Goal: Task Accomplishment & Management: Manage account settings

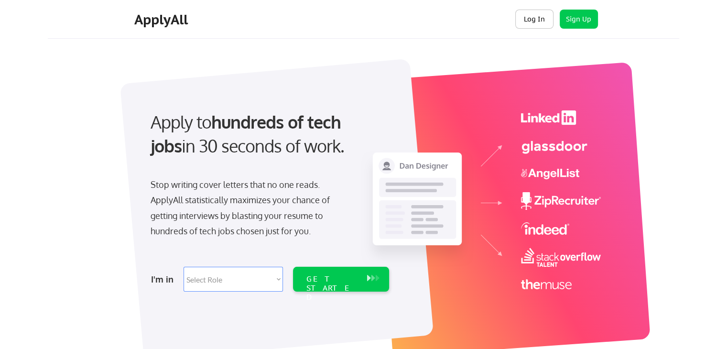
click at [529, 23] on button "Log In" at bounding box center [534, 19] width 38 height 19
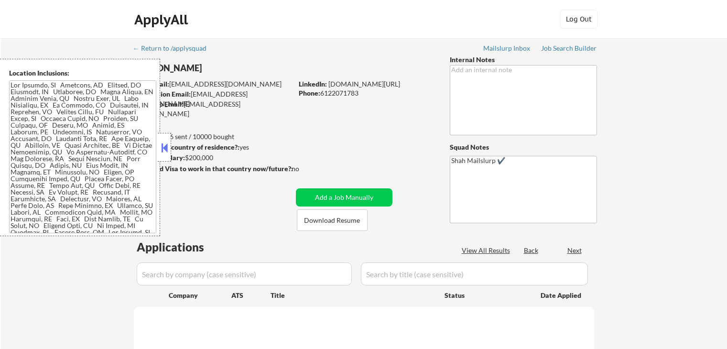
select select ""pending""
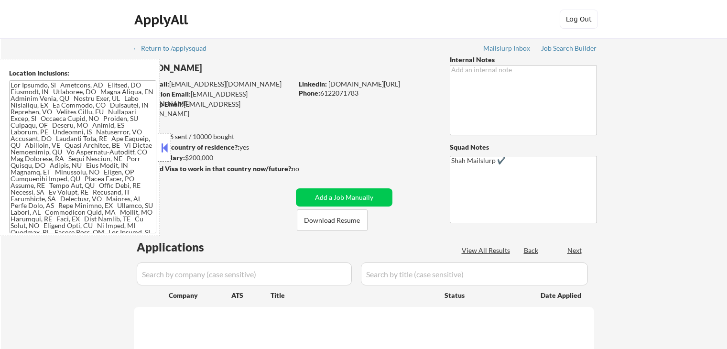
select select ""pending""
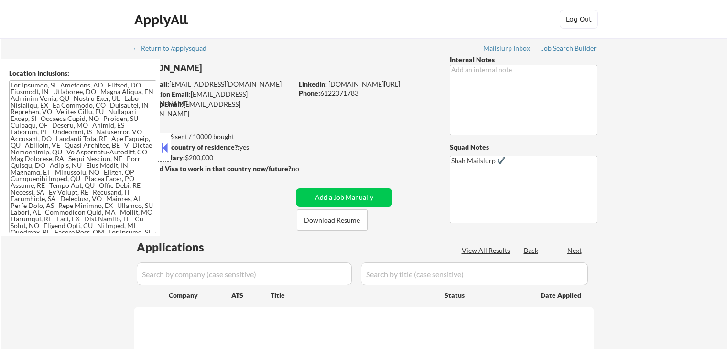
select select ""pending""
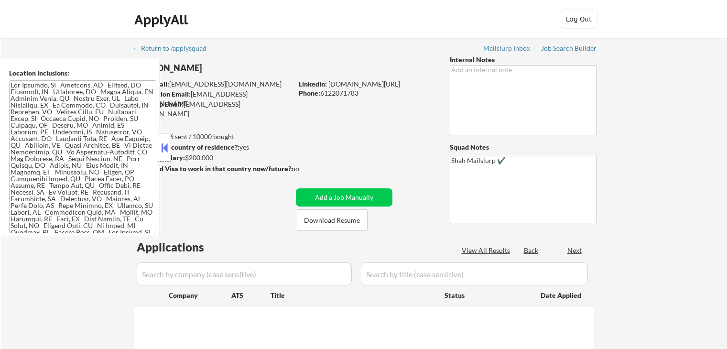
select select ""pending""
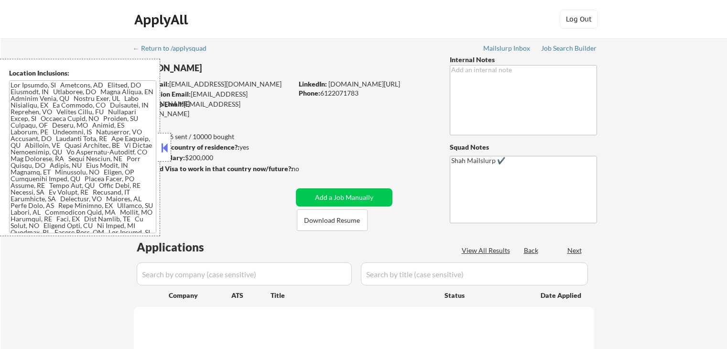
select select ""pending""
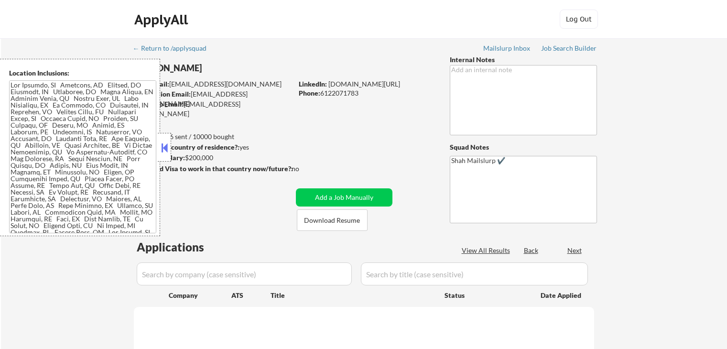
select select ""pending""
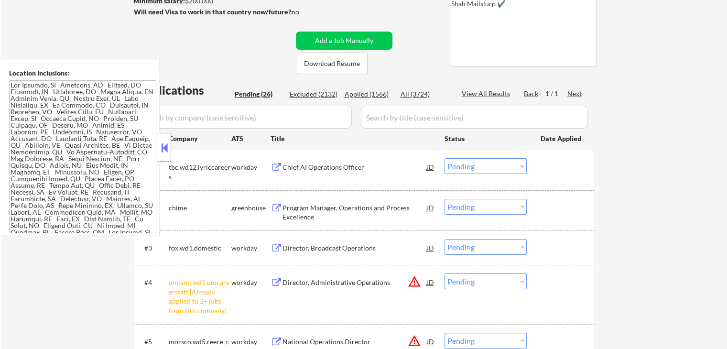
scroll to position [239, 0]
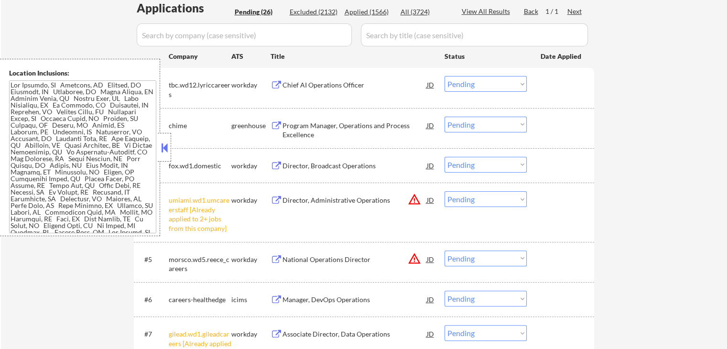
click at [313, 120] on div "Program Manager, Operations and Process Excellence" at bounding box center [355, 128] width 144 height 23
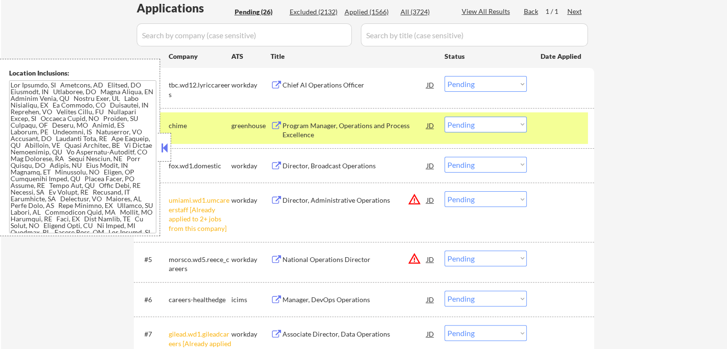
click at [480, 195] on select "Choose an option... Pending Applied Excluded (Questions) Excluded (Expired) Exc…" at bounding box center [486, 199] width 82 height 16
click at [445, 191] on select "Choose an option... Pending Applied Excluded (Questions) Excluded (Expired) Exc…" at bounding box center [486, 199] width 82 height 16
select select ""pending""
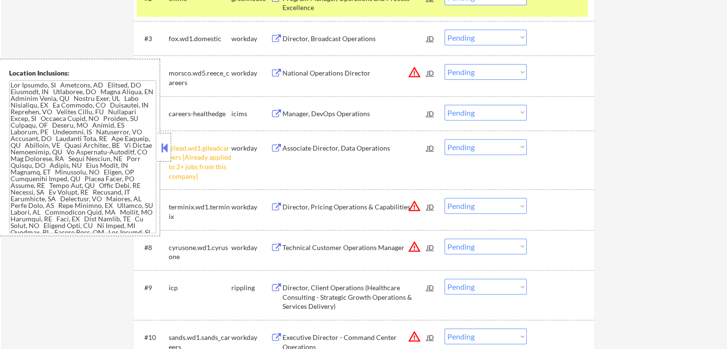
scroll to position [382, 0]
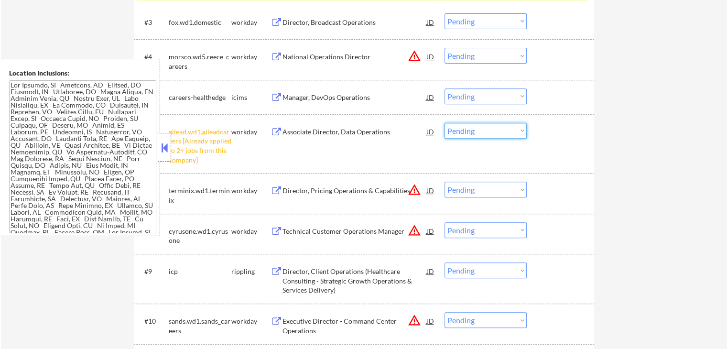
click at [496, 132] on select "Choose an option... Pending Applied Excluded (Questions) Excluded (Expired) Exc…" at bounding box center [486, 131] width 82 height 16
click at [445, 123] on select "Choose an option... Pending Applied Excluded (Questions) Excluded (Expired) Exc…" at bounding box center [486, 131] width 82 height 16
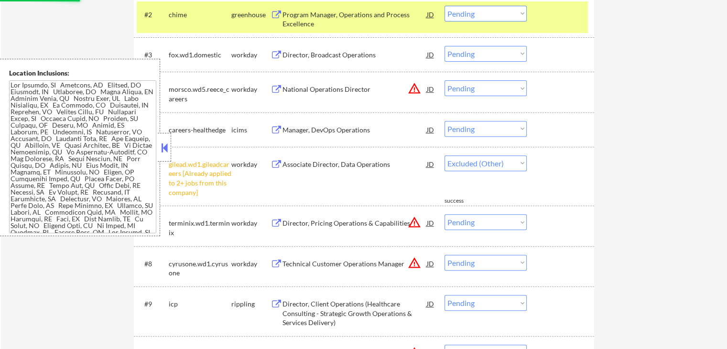
scroll to position [335, 0]
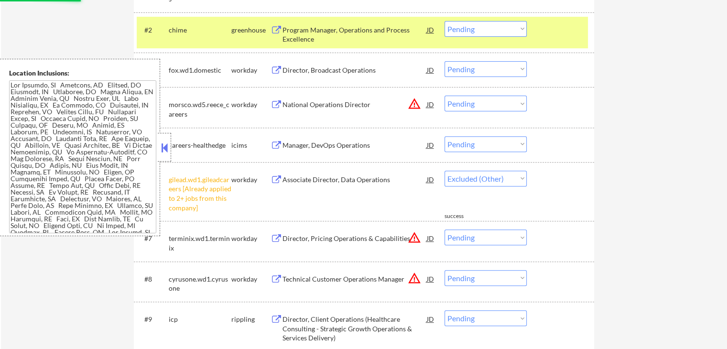
select select ""pending""
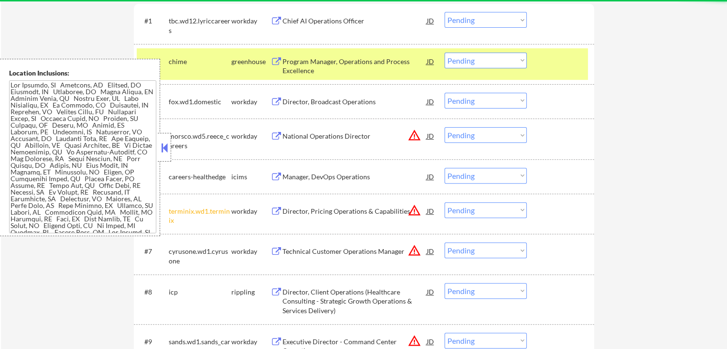
scroll to position [287, 0]
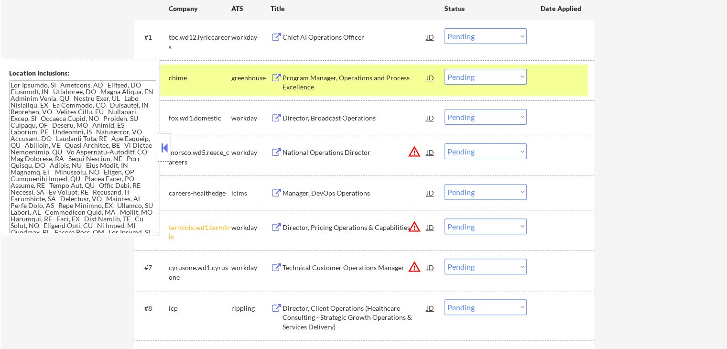
click at [494, 85] on div "#2 chime greenhouse Program Manager, Operations and Process Excellence JD Choos…" at bounding box center [362, 81] width 451 height 32
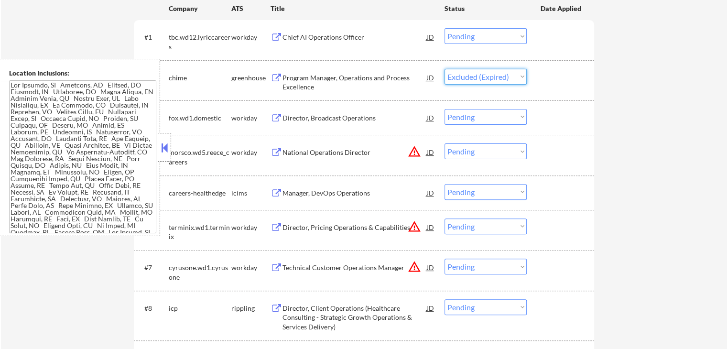
click at [445, 69] on select "Choose an option... Pending Applied Excluded (Questions) Excluded (Expired) Exc…" at bounding box center [486, 77] width 82 height 16
select select ""pending""
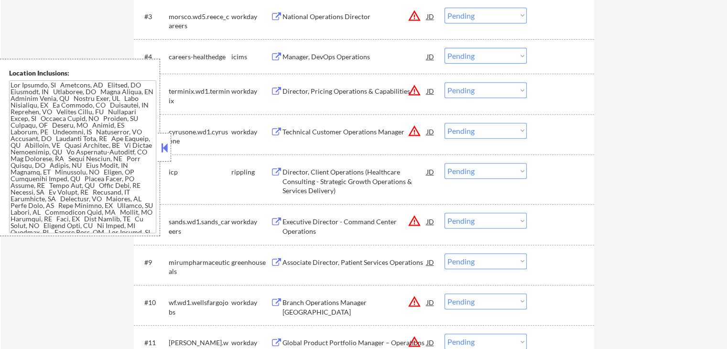
scroll to position [430, 0]
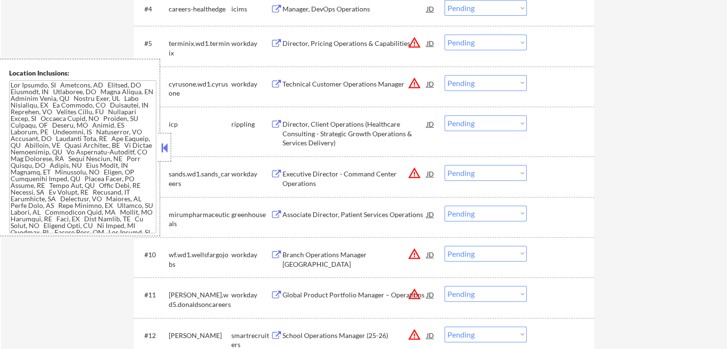
click at [316, 131] on div "Director, Client Operations (Healthcare Consulting - Strategic Growth Operation…" at bounding box center [355, 134] width 144 height 28
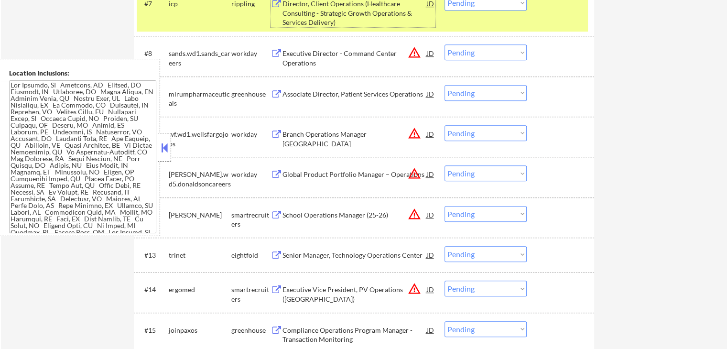
scroll to position [574, 0]
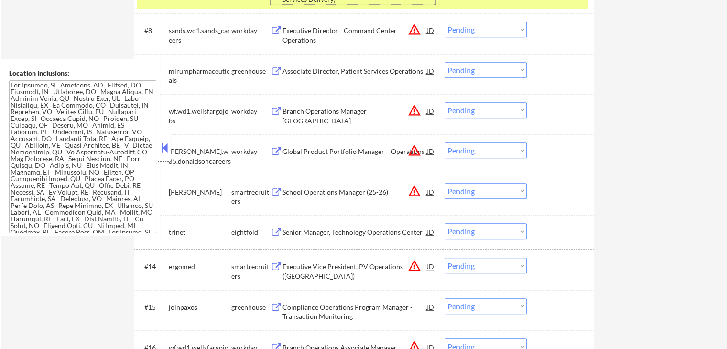
click at [307, 190] on div "School Operations Manager (25-26)" at bounding box center [355, 192] width 144 height 10
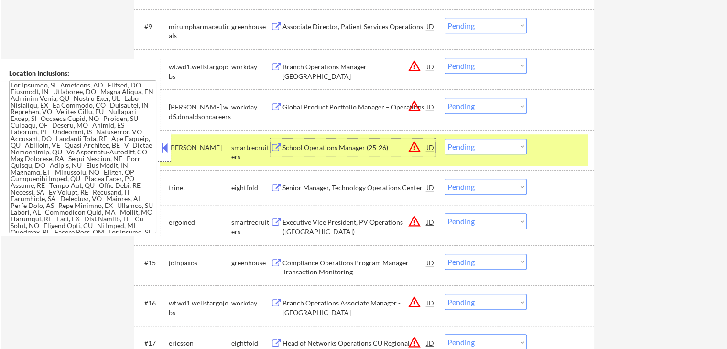
scroll to position [669, 0]
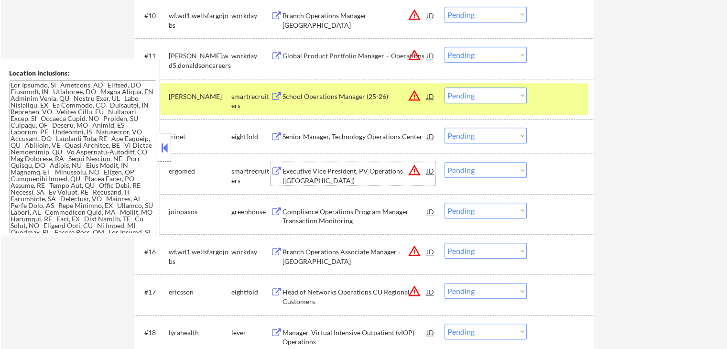
click at [316, 176] on div "Executive Vice President, PV Operations (East Coast)" at bounding box center [355, 175] width 144 height 19
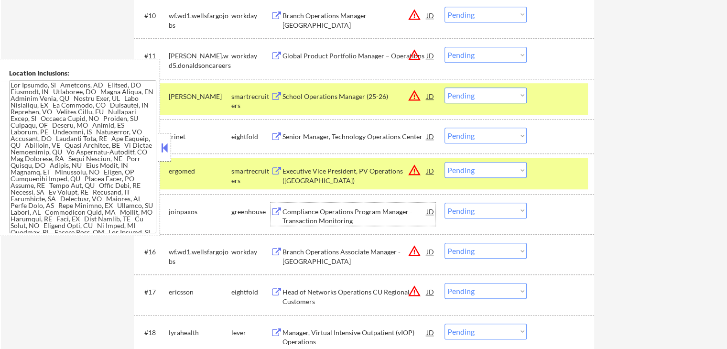
click at [306, 208] on div "Compliance Operations Program Manager - Transaction Monitoring" at bounding box center [355, 216] width 144 height 19
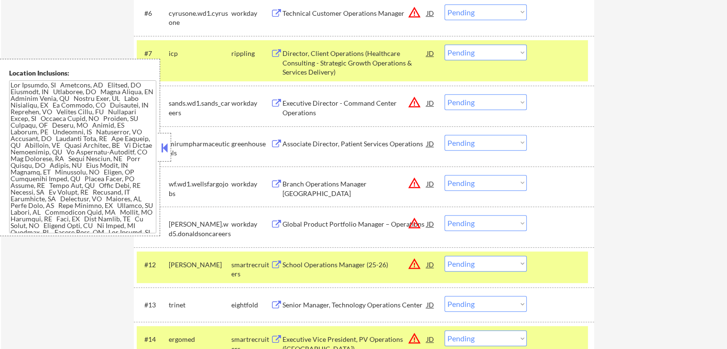
scroll to position [478, 0]
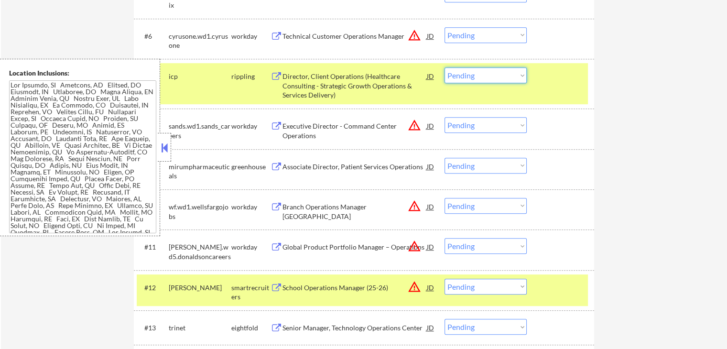
click at [489, 73] on select "Choose an option... Pending Applied Excluded (Questions) Excluded (Expired) Exc…" at bounding box center [486, 75] width 82 height 16
click at [445, 67] on select "Choose an option... Pending Applied Excluded (Questions) Excluded (Expired) Exc…" at bounding box center [486, 75] width 82 height 16
select select ""pending""
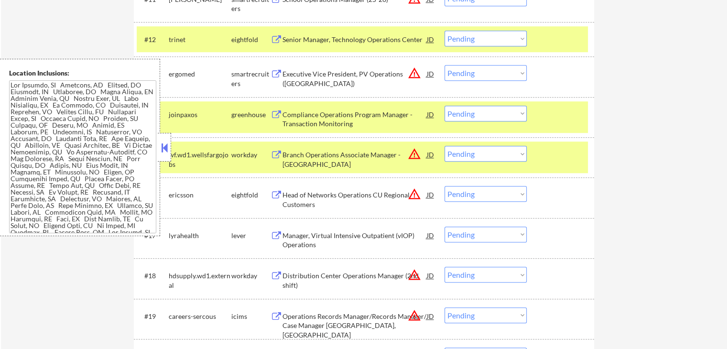
scroll to position [717, 0]
click at [433, 115] on div "JD" at bounding box center [431, 113] width 10 height 17
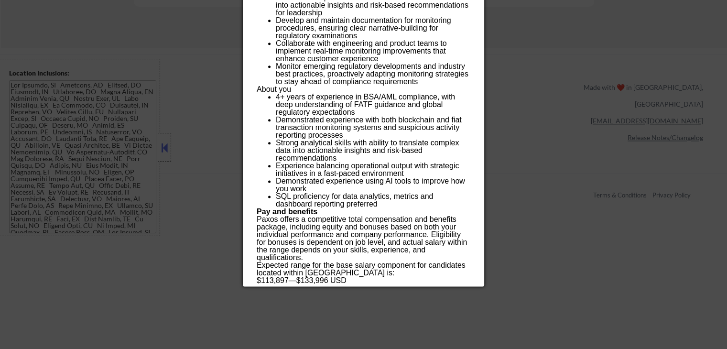
scroll to position [1243, 0]
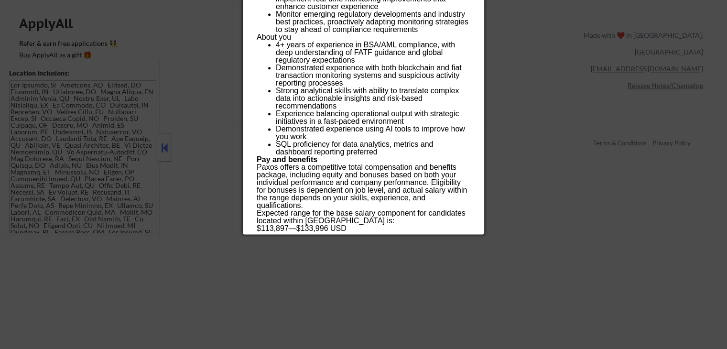
click at [565, 186] on div at bounding box center [363, 174] width 727 height 349
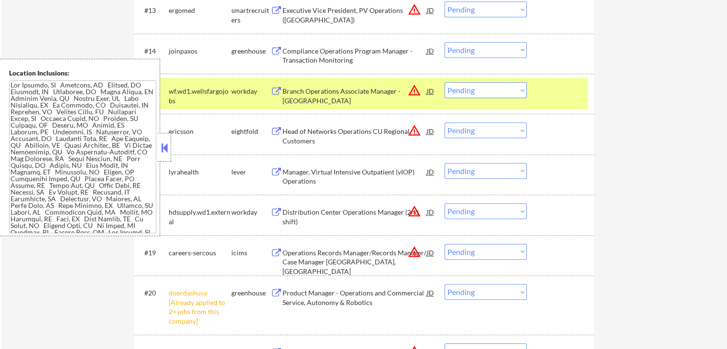
scroll to position [717, 0]
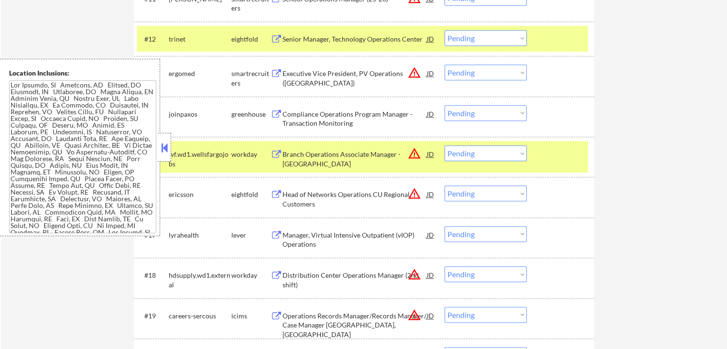
click at [490, 112] on select "Choose an option... Pending Applied Excluded (Questions) Excluded (Expired) Exc…" at bounding box center [486, 113] width 82 height 16
click at [445, 105] on select "Choose an option... Pending Applied Excluded (Questions) Excluded (Expired) Exc…" at bounding box center [486, 113] width 82 height 16
select select ""pending""
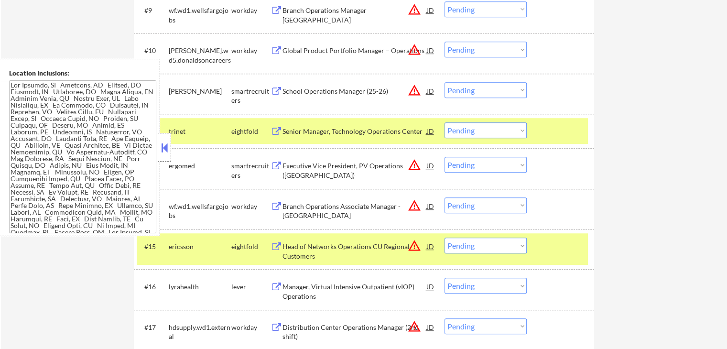
scroll to position [622, 0]
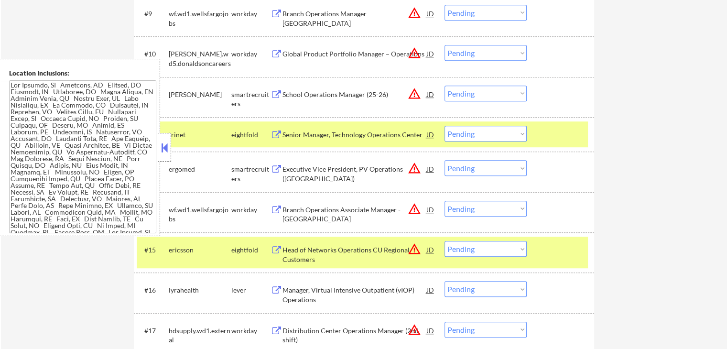
click at [479, 86] on select "Choose an option... Pending Applied Excluded (Questions) Excluded (Expired) Exc…" at bounding box center [486, 94] width 82 height 16
click at [445, 86] on select "Choose an option... Pending Applied Excluded (Questions) Excluded (Expired) Exc…" at bounding box center [486, 94] width 82 height 16
select select ""pending""
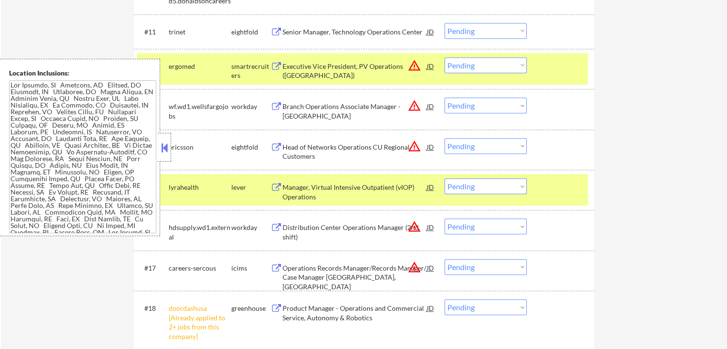
scroll to position [669, 0]
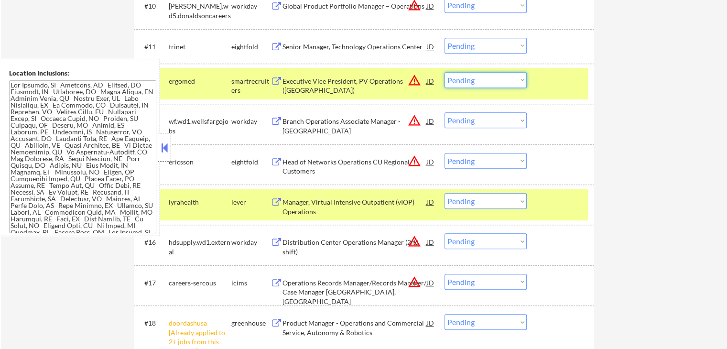
drag, startPoint x: 467, startPoint y: 76, endPoint x: 474, endPoint y: 87, distance: 13.5
click at [469, 77] on select "Choose an option... Pending Applied Excluded (Questions) Excluded (Expired) Exc…" at bounding box center [486, 80] width 82 height 16
click at [445, 72] on select "Choose an option... Pending Applied Excluded (Questions) Excluded (Expired) Exc…" at bounding box center [486, 80] width 82 height 16
select select ""pending""
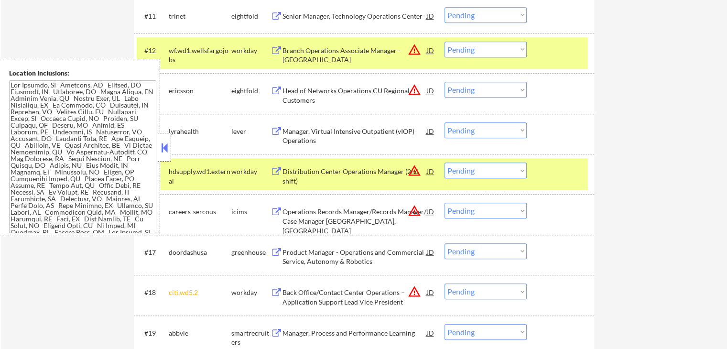
scroll to position [717, 0]
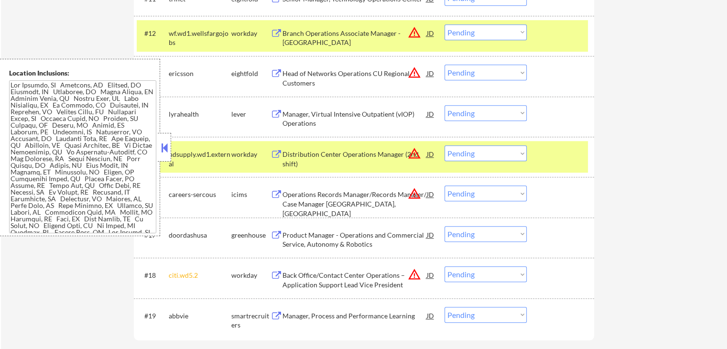
click at [305, 119] on div "Manager, Virtual Intensive Outpatient (vIOP) Operations" at bounding box center [355, 118] width 144 height 19
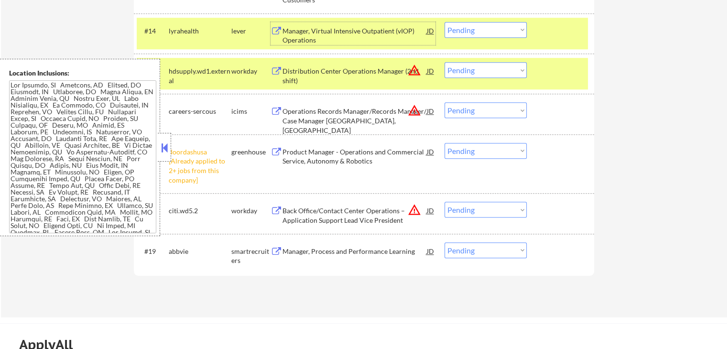
scroll to position [813, 0]
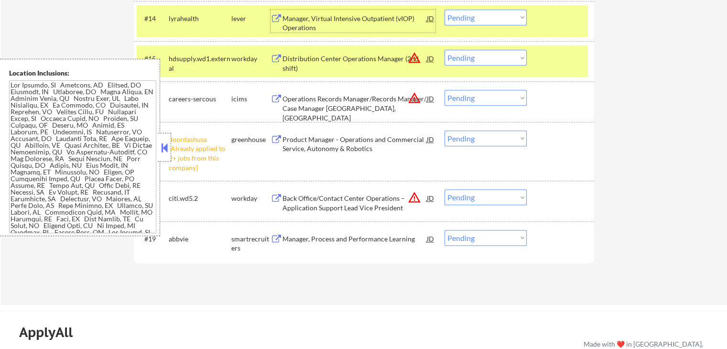
drag, startPoint x: 498, startPoint y: 139, endPoint x: 498, endPoint y: 144, distance: 5.3
click at [498, 139] on select "Choose an option... Pending Applied Excluded (Questions) Excluded (Expired) Exc…" at bounding box center [486, 139] width 82 height 16
click at [445, 131] on select "Choose an option... Pending Applied Excluded (Questions) Excluded (Expired) Exc…" at bounding box center [486, 139] width 82 height 16
click at [308, 236] on div "Manager, Process and Performance Learning" at bounding box center [355, 239] width 144 height 10
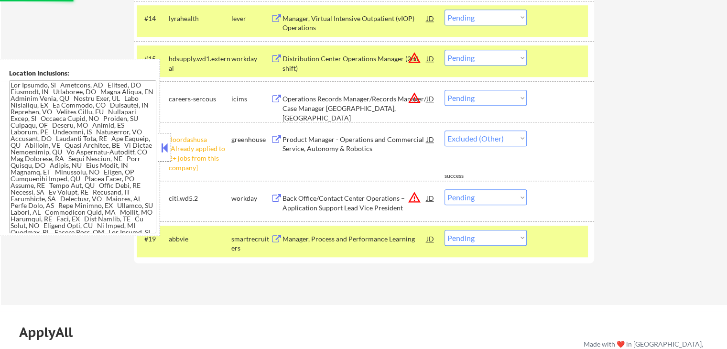
select select ""pending""
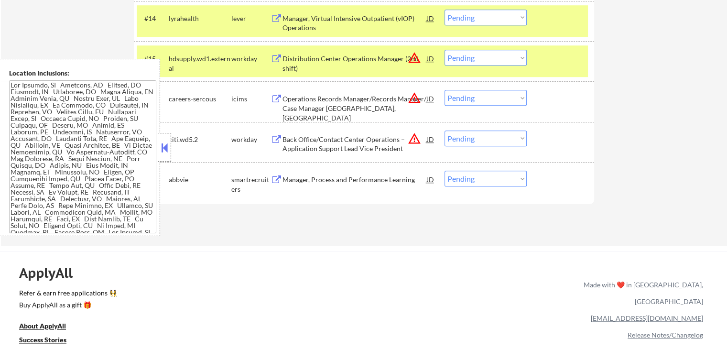
scroll to position [765, 0]
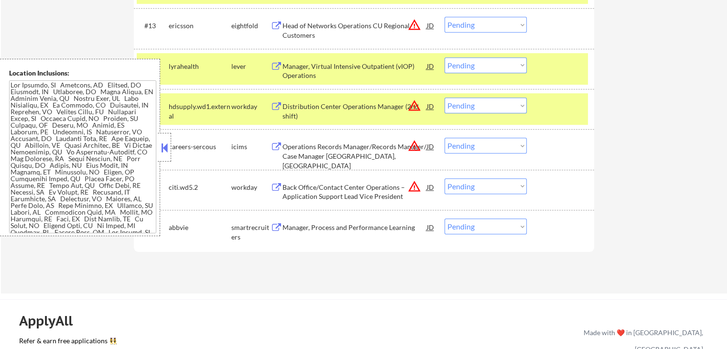
click at [480, 66] on select "Choose an option... Pending Applied Excluded (Questions) Excluded (Expired) Exc…" at bounding box center [486, 65] width 82 height 16
click at [445, 57] on select "Choose an option... Pending Applied Excluded (Questions) Excluded (Expired) Exc…" at bounding box center [486, 65] width 82 height 16
select select ""pending""
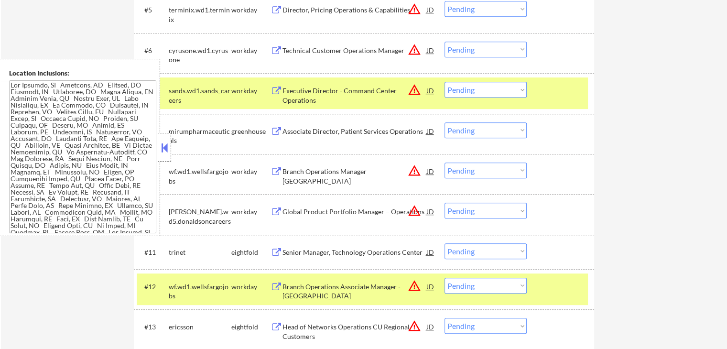
scroll to position [478, 0]
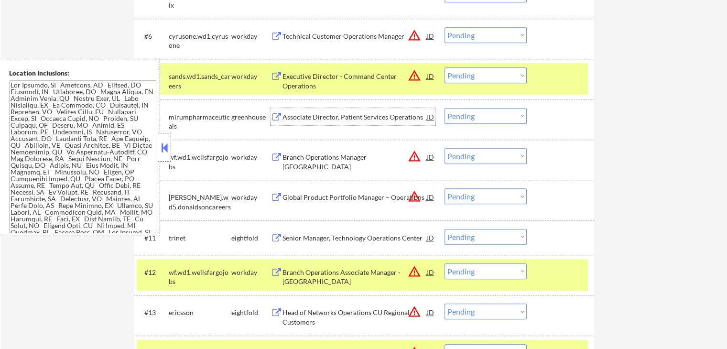
click at [336, 115] on div "Associate Director, Patient Services Operations" at bounding box center [355, 117] width 144 height 10
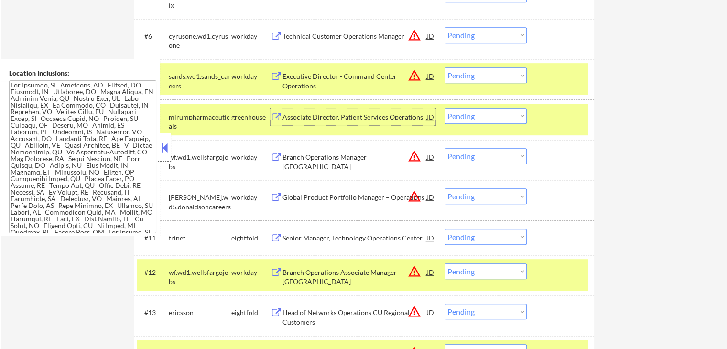
click at [495, 116] on select "Choose an option... Pending Applied Excluded (Questions) Excluded (Expired) Exc…" at bounding box center [486, 116] width 82 height 16
click at [445, 108] on select "Choose an option... Pending Applied Excluded (Questions) Excluded (Expired) Exc…" at bounding box center [486, 116] width 82 height 16
select select ""pending""
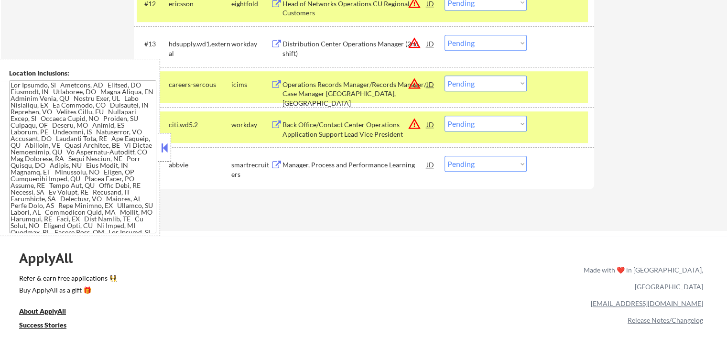
scroll to position [813, 0]
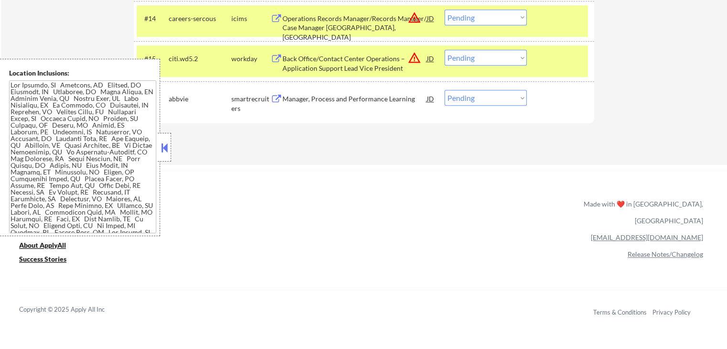
click at [490, 94] on select "Choose an option... Pending Applied Excluded (Questions) Excluded (Expired) Exc…" at bounding box center [486, 98] width 82 height 16
select select ""applied""
click at [445, 90] on select "Choose an option... Pending Applied Excluded (Questions) Excluded (Expired) Exc…" at bounding box center [486, 98] width 82 height 16
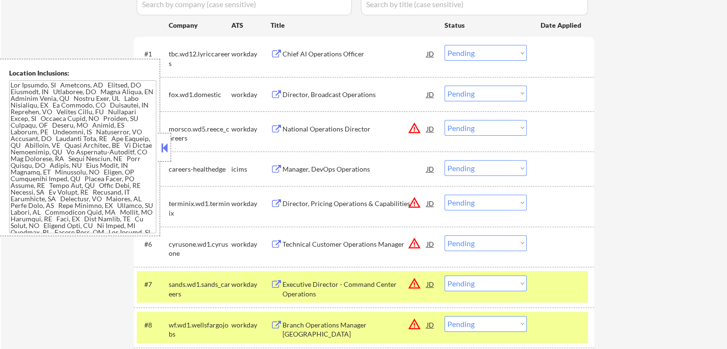
scroll to position [287, 0]
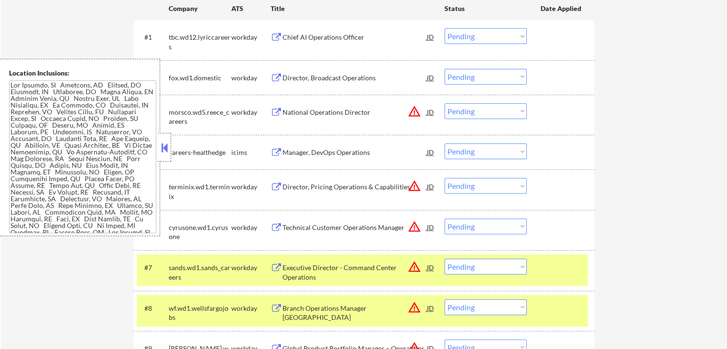
click at [550, 266] on div at bounding box center [562, 267] width 42 height 17
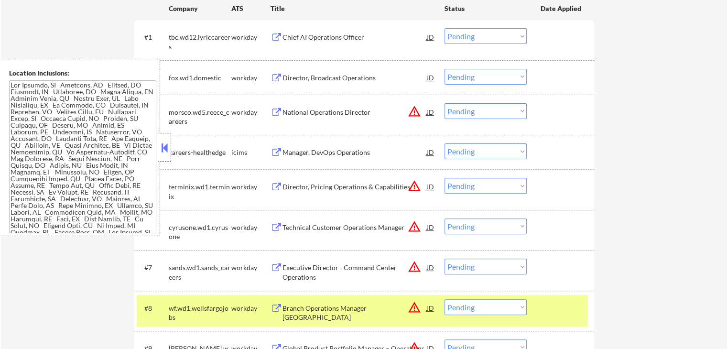
scroll to position [382, 0]
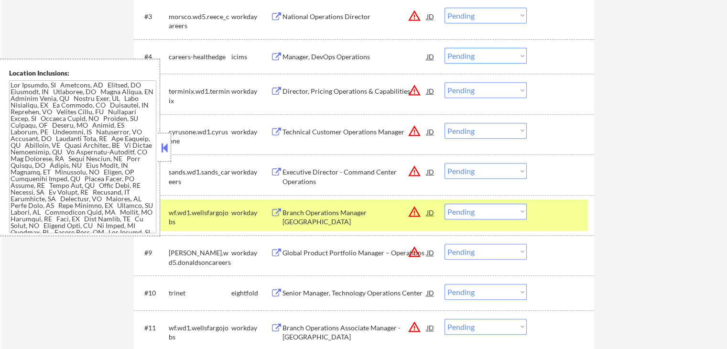
click at [567, 215] on div at bounding box center [562, 212] width 42 height 17
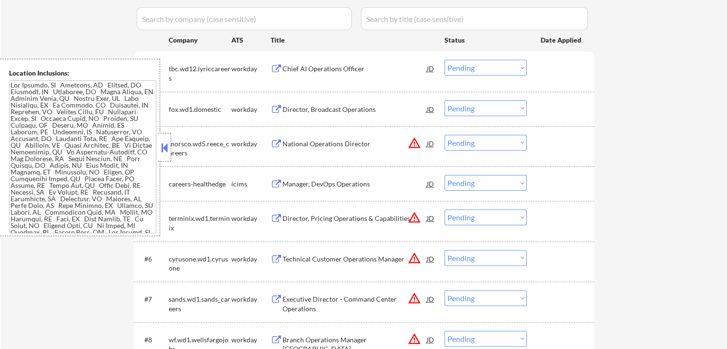
scroll to position [239, 0]
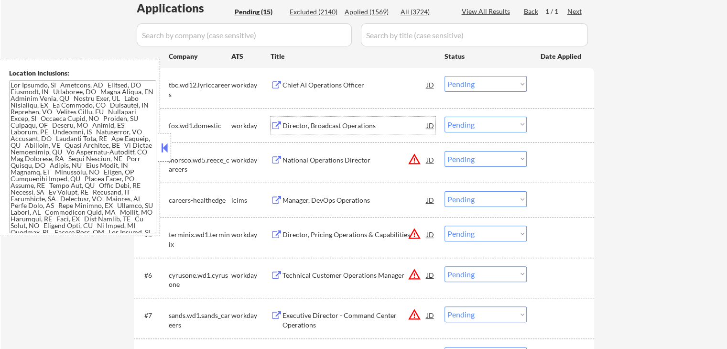
click at [289, 118] on div "Director, Broadcast Operations" at bounding box center [355, 125] width 144 height 17
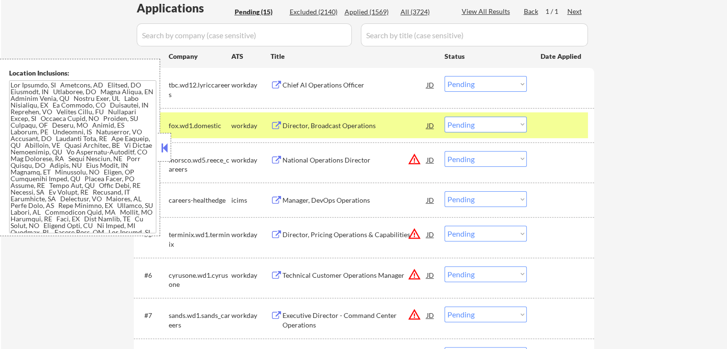
click at [299, 79] on div "Chief AI Operations Officer" at bounding box center [355, 84] width 144 height 17
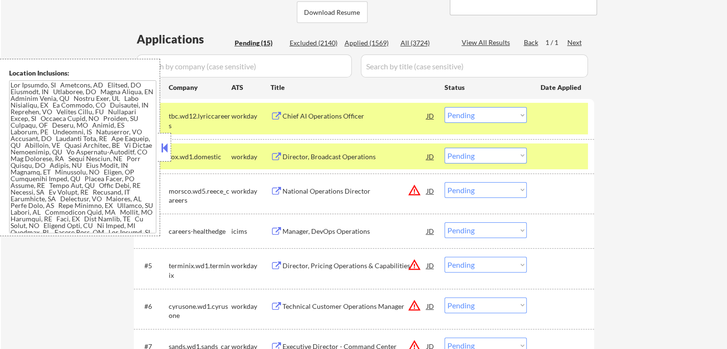
scroll to position [191, 0]
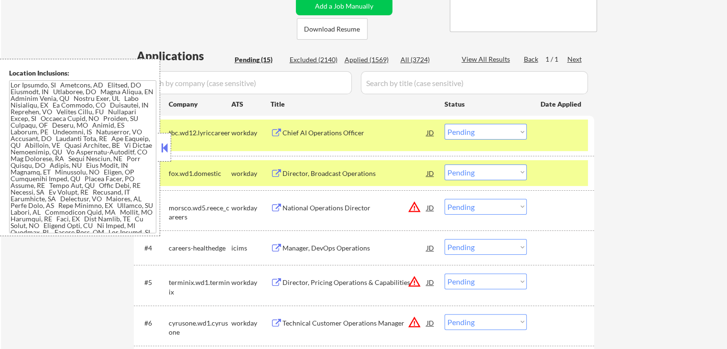
click at [317, 206] on div "National Operations Director" at bounding box center [355, 208] width 144 height 10
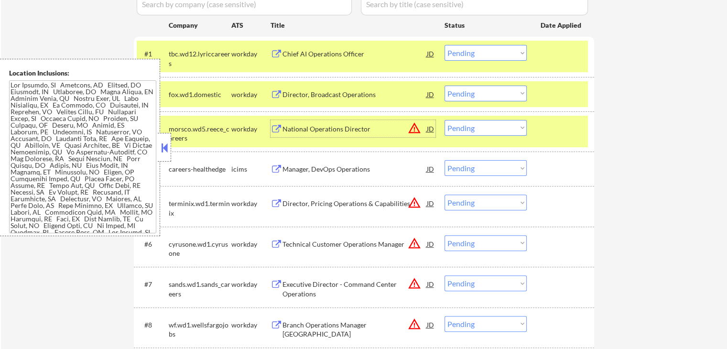
scroll to position [287, 0]
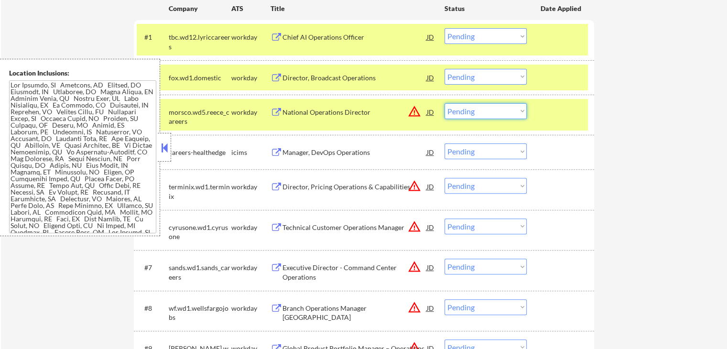
drag, startPoint x: 486, startPoint y: 112, endPoint x: 487, endPoint y: 118, distance: 5.3
click at [486, 112] on select "Choose an option... Pending Applied Excluded (Questions) Excluded (Expired) Exc…" at bounding box center [486, 111] width 82 height 16
click at [445, 103] on select "Choose an option... Pending Applied Excluded (Questions) Excluded (Expired) Exc…" at bounding box center [486, 111] width 82 height 16
select select ""pending""
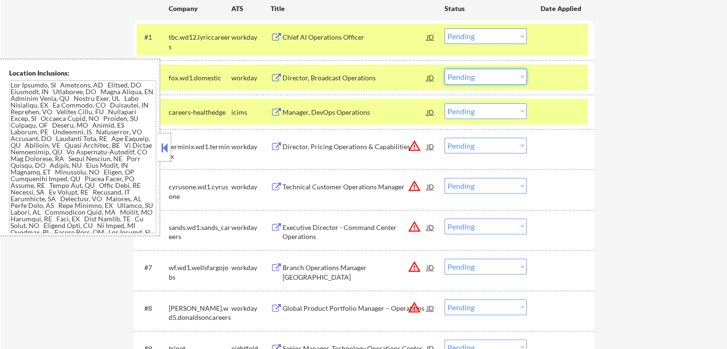
drag, startPoint x: 469, startPoint y: 77, endPoint x: 472, endPoint y: 83, distance: 6.8
click at [470, 77] on select "Choose an option... Pending Applied Excluded (Questions) Excluded (Expired) Exc…" at bounding box center [486, 77] width 82 height 16
click at [445, 69] on select "Choose an option... Pending Applied Excluded (Questions) Excluded (Expired) Exc…" at bounding box center [486, 77] width 82 height 16
select select ""pending""
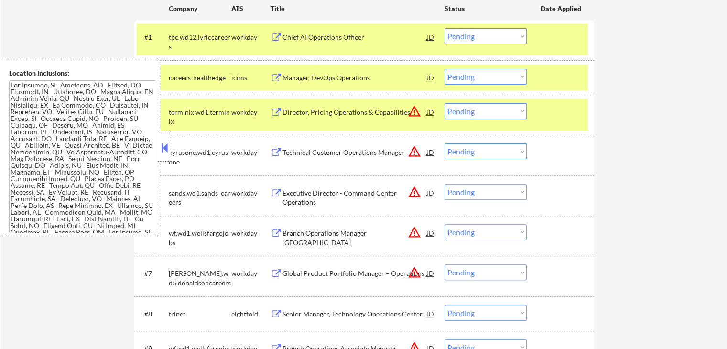
click at [464, 37] on select "Choose an option... Pending Applied Excluded (Questions) Excluded (Expired) Exc…" at bounding box center [486, 36] width 82 height 16
click at [445, 28] on select "Choose an option... Pending Applied Excluded (Questions) Excluded (Expired) Exc…" at bounding box center [486, 36] width 82 height 16
select select ""pending""
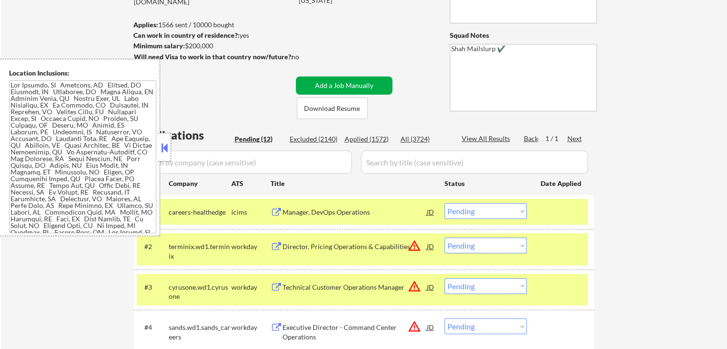
scroll to position [96, 0]
